Goal: Information Seeking & Learning: Understand process/instructions

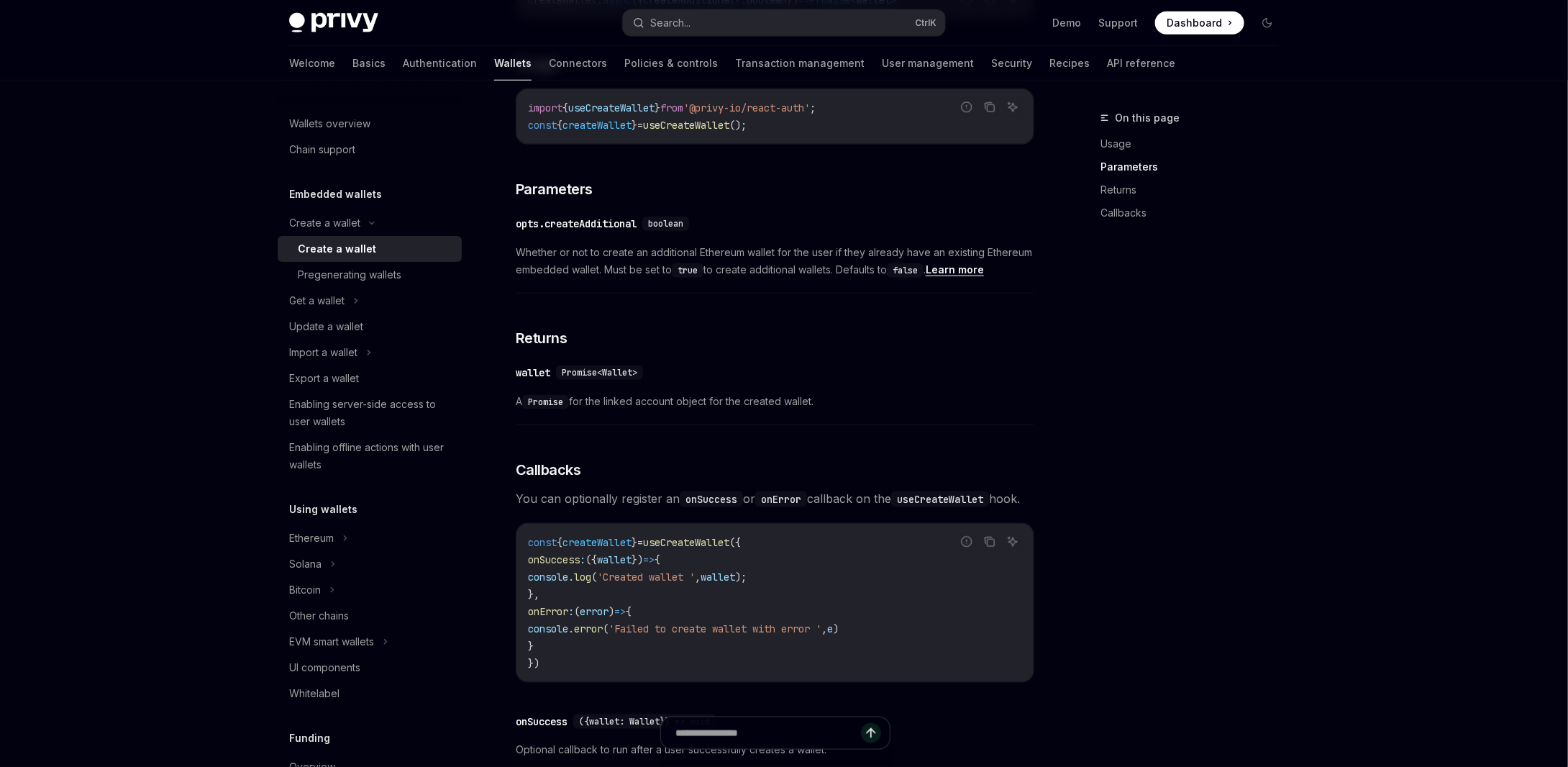
scroll to position [863, 0]
